Goal: Task Accomplishment & Management: Manage account settings

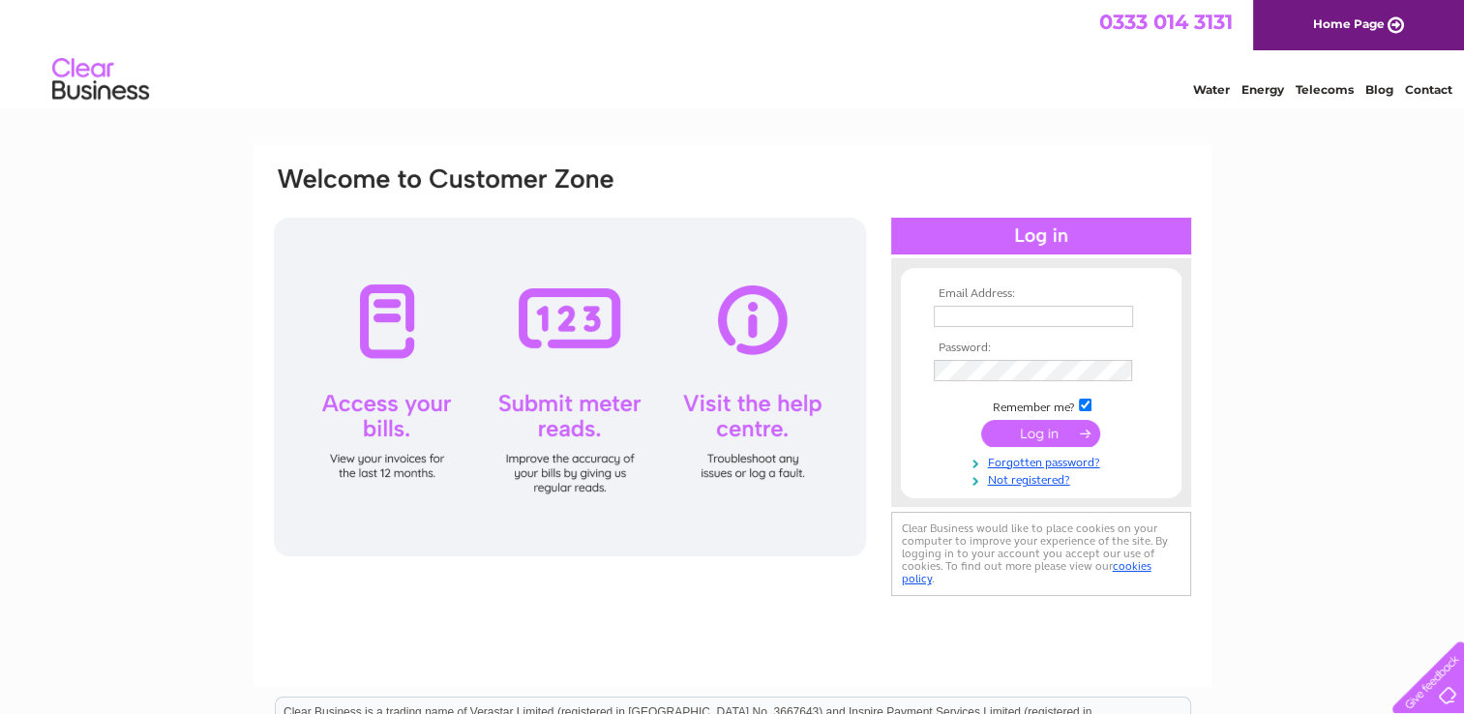
type input "[EMAIL_ADDRESS][DOMAIN_NAME]"
click at [1065, 436] on input "submit" at bounding box center [1040, 433] width 119 height 27
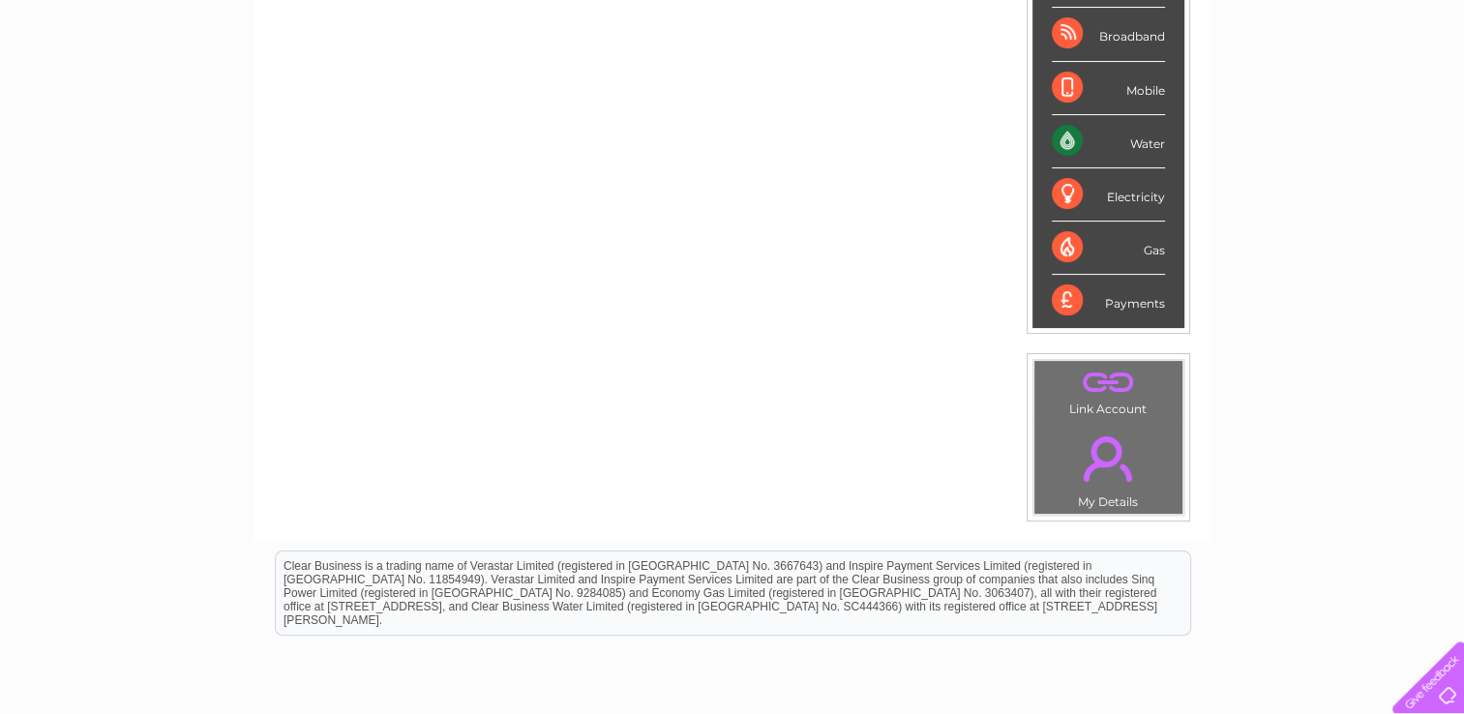
scroll to position [141, 0]
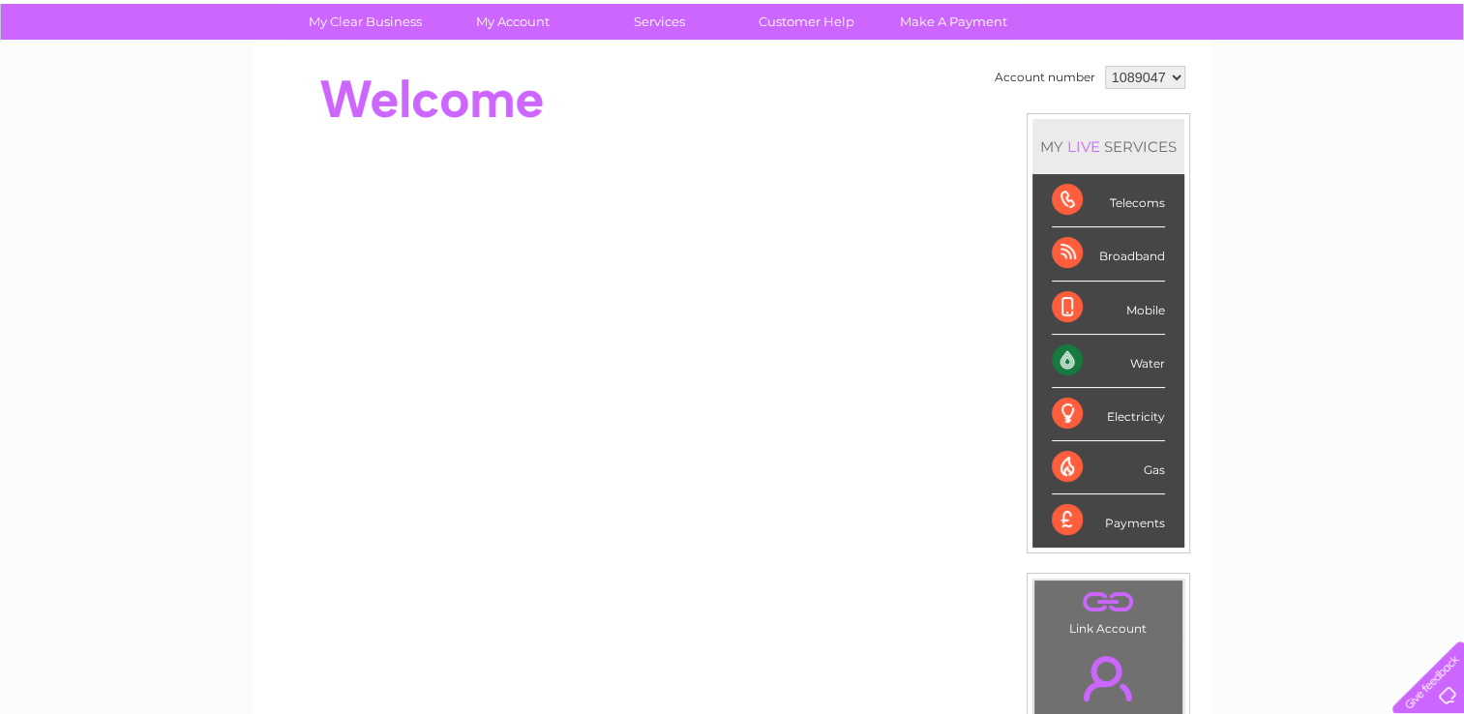
click at [1145, 365] on div "Water" at bounding box center [1108, 361] width 113 height 53
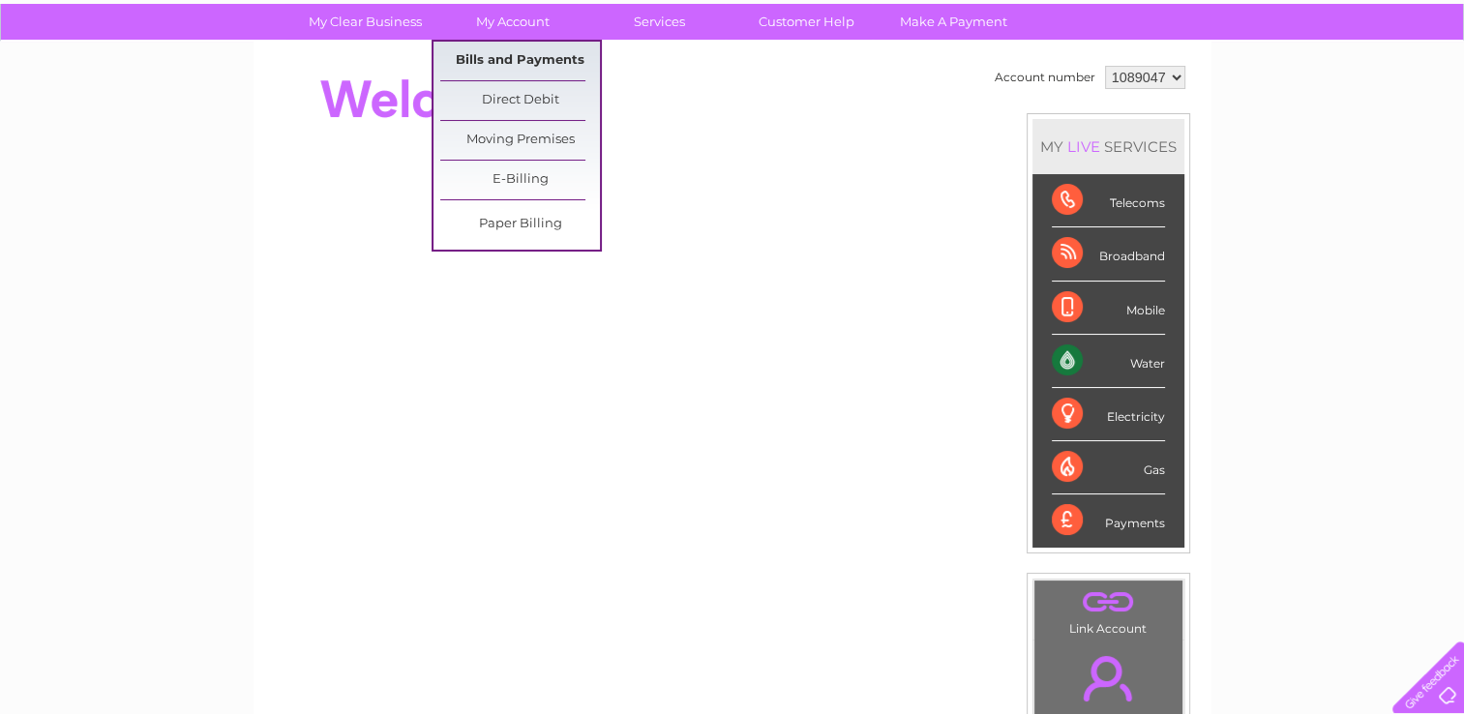
click at [533, 58] on link "Bills and Payments" at bounding box center [520, 61] width 160 height 39
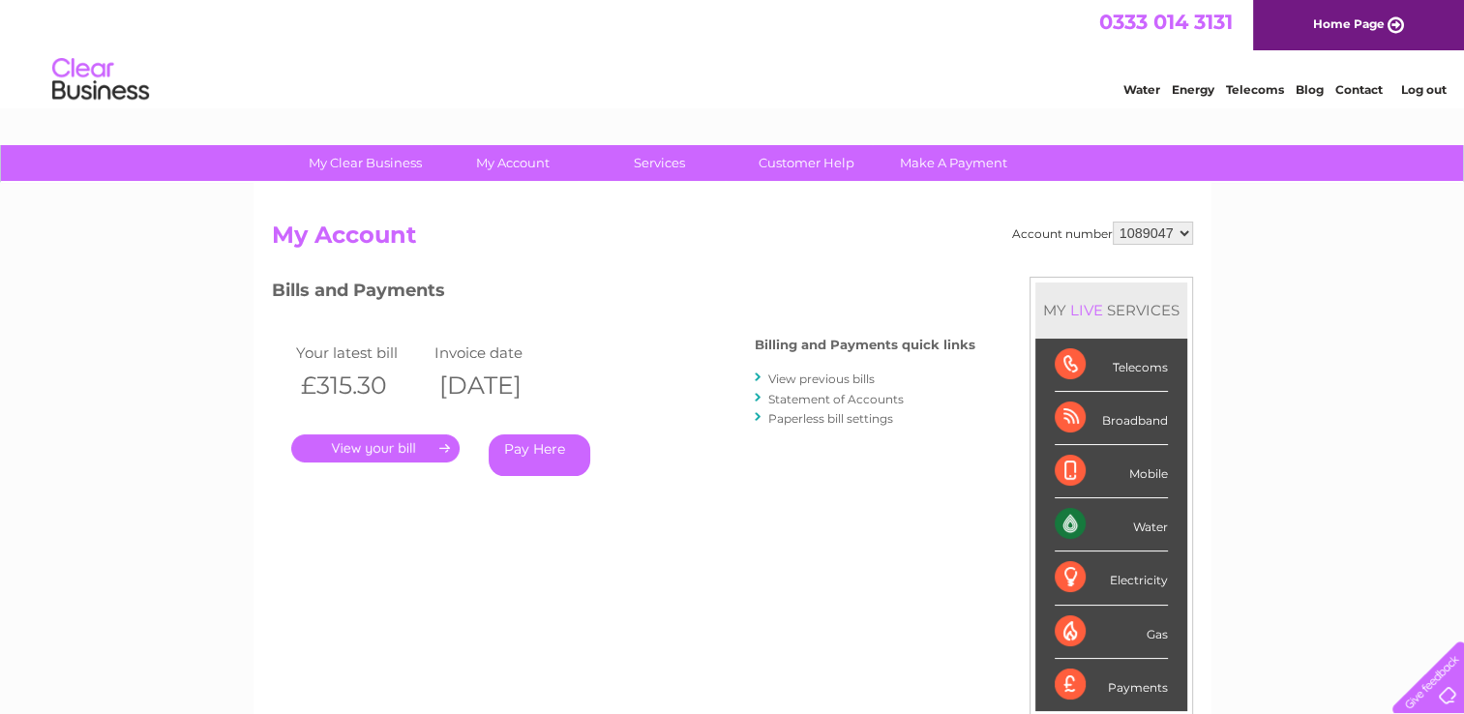
click at [363, 454] on link "." at bounding box center [375, 449] width 168 height 28
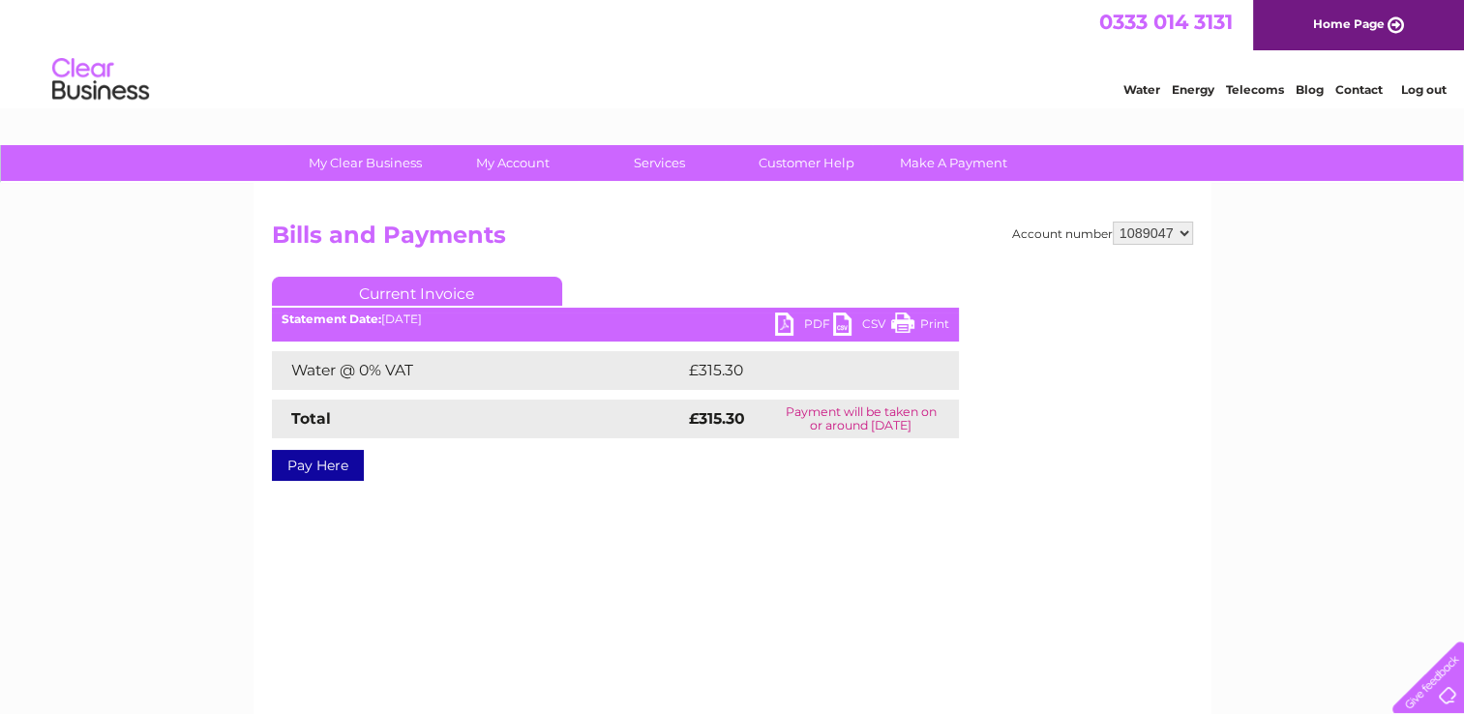
click at [792, 322] on link "PDF" at bounding box center [804, 327] width 58 height 28
click at [1430, 90] on link "Log out" at bounding box center [1422, 89] width 45 height 15
